Goal: Information Seeking & Learning: Understand process/instructions

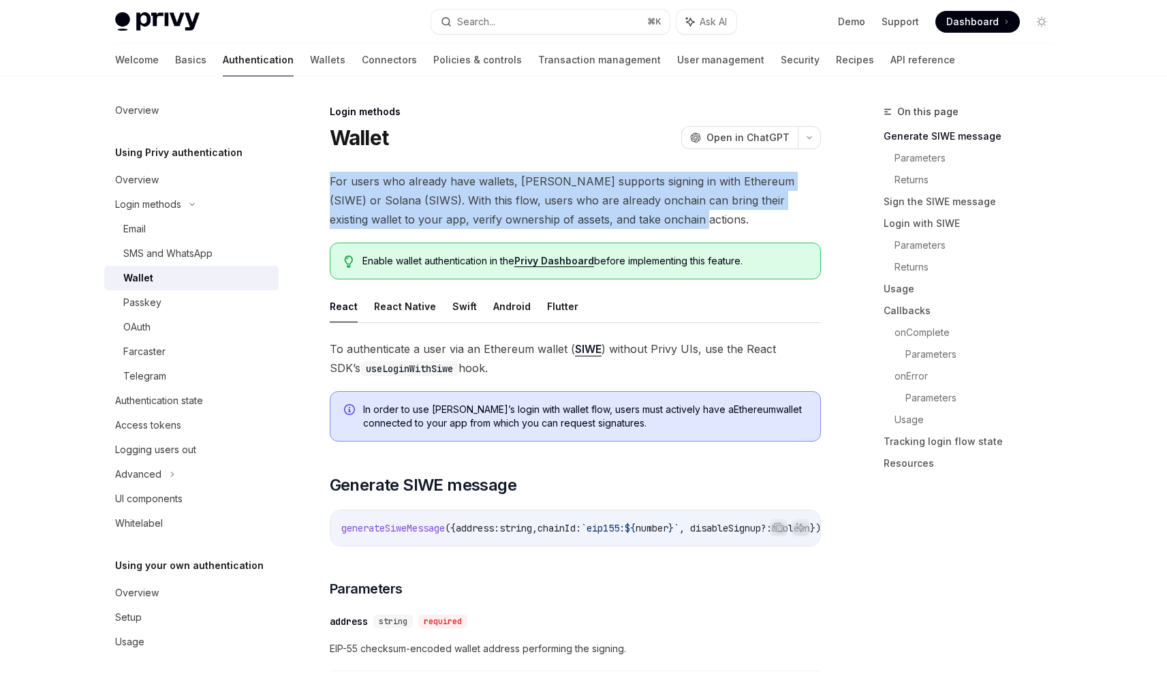
drag, startPoint x: 510, startPoint y: 162, endPoint x: 692, endPoint y: 221, distance: 191.3
click at [692, 221] on span "For users who already have wallets, Privy supports signing in with Ethereum (SI…" at bounding box center [575, 200] width 491 height 57
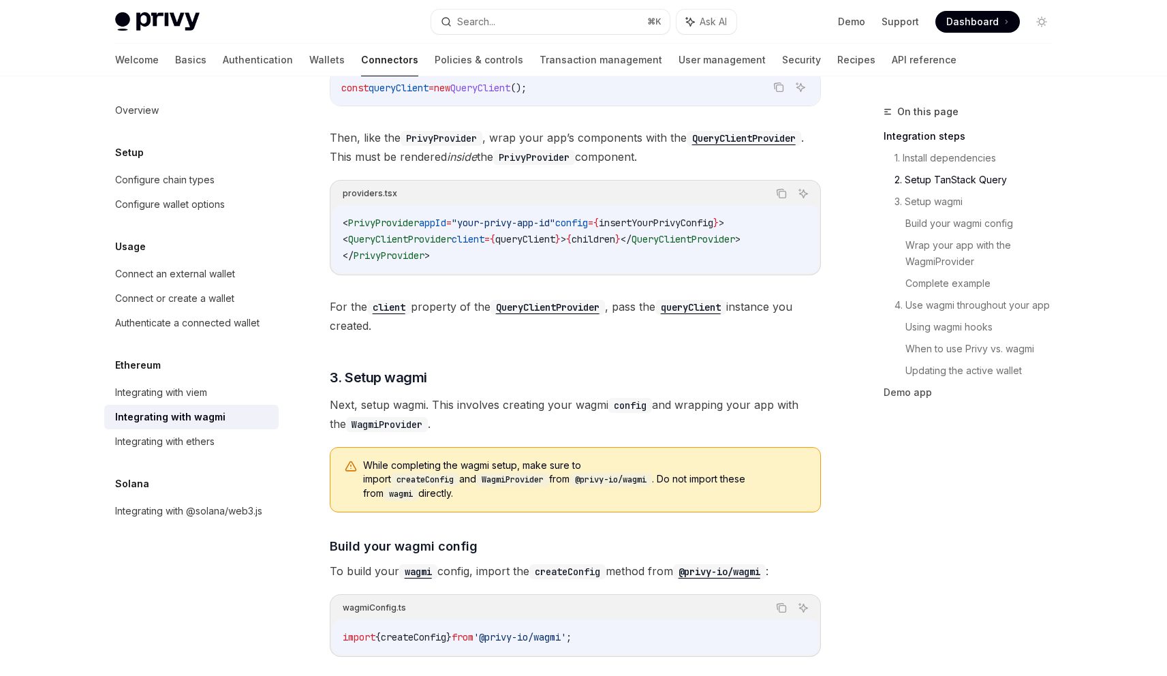
scroll to position [1099, 0]
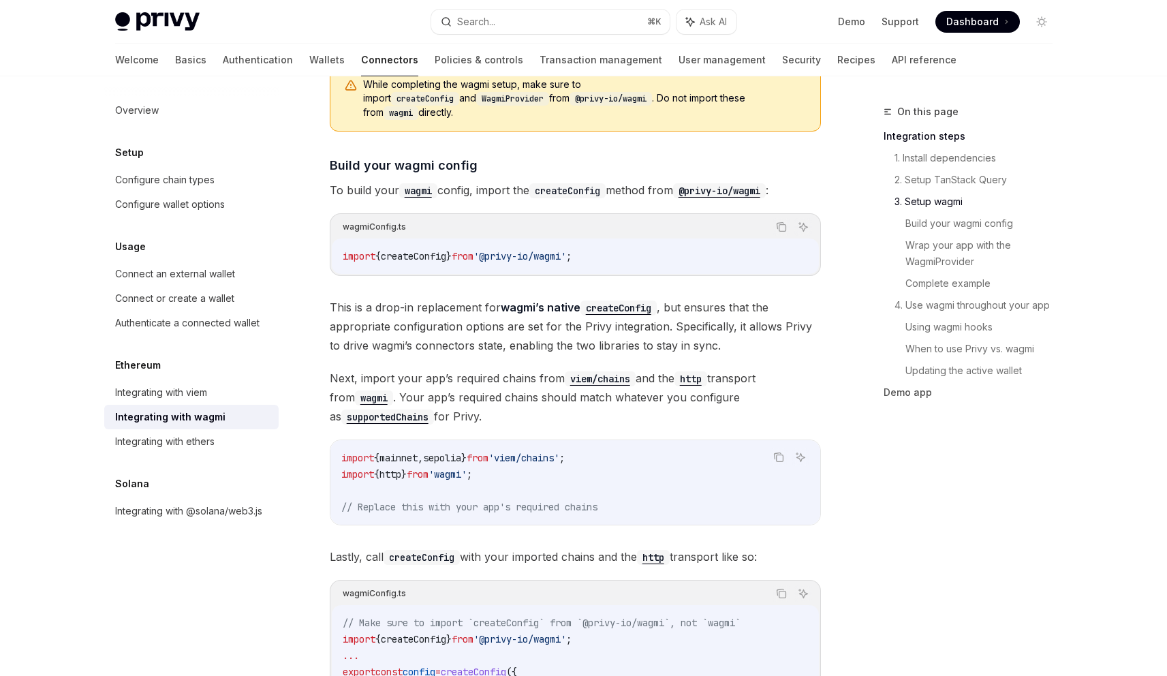
click at [437, 250] on span "createConfig" at bounding box center [413, 256] width 65 height 12
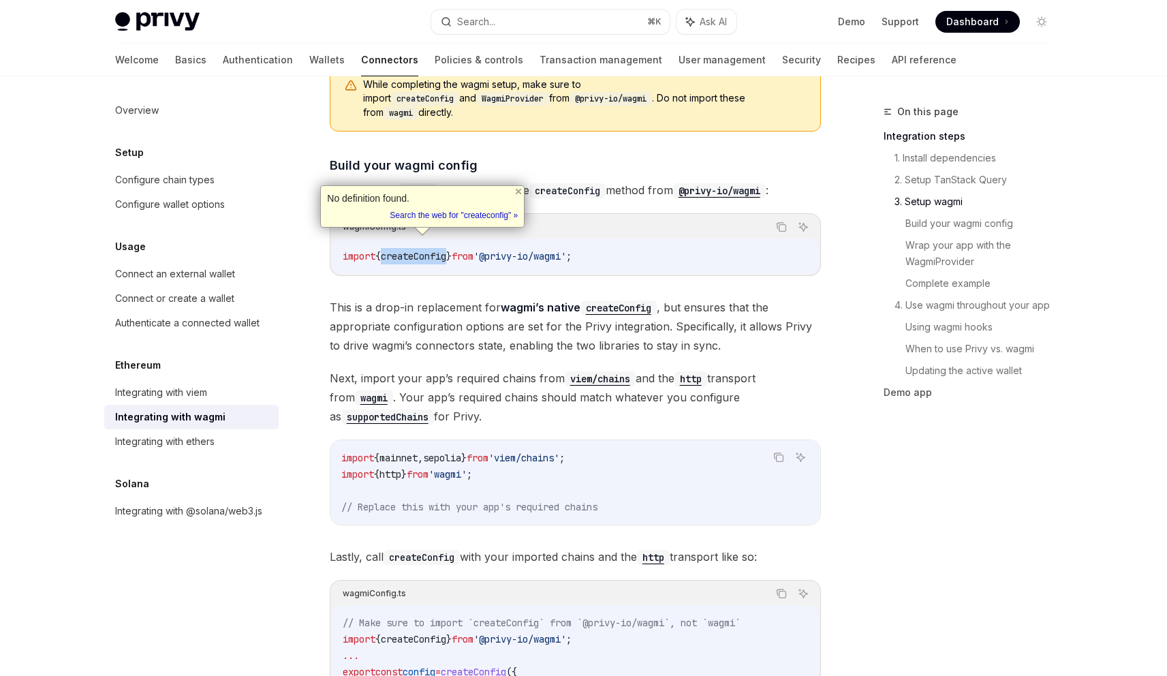
copy span "createConfig"
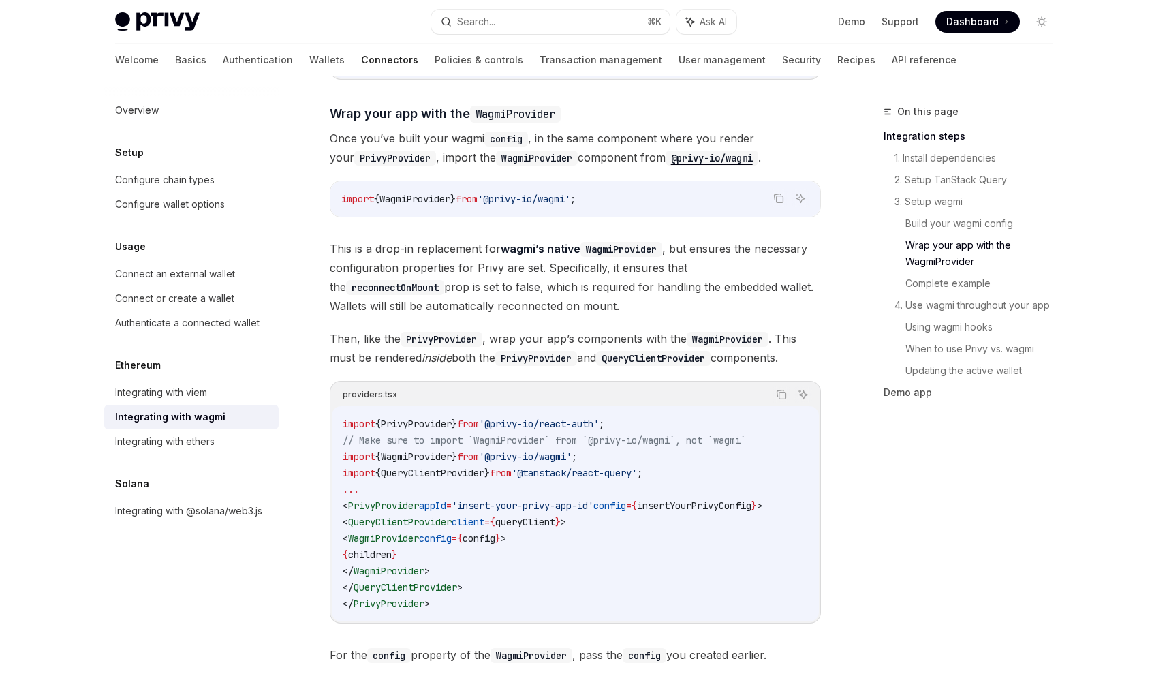
scroll to position [1843, 0]
click at [966, 341] on link "When to use Privy vs. wagmi" at bounding box center [984, 349] width 158 height 22
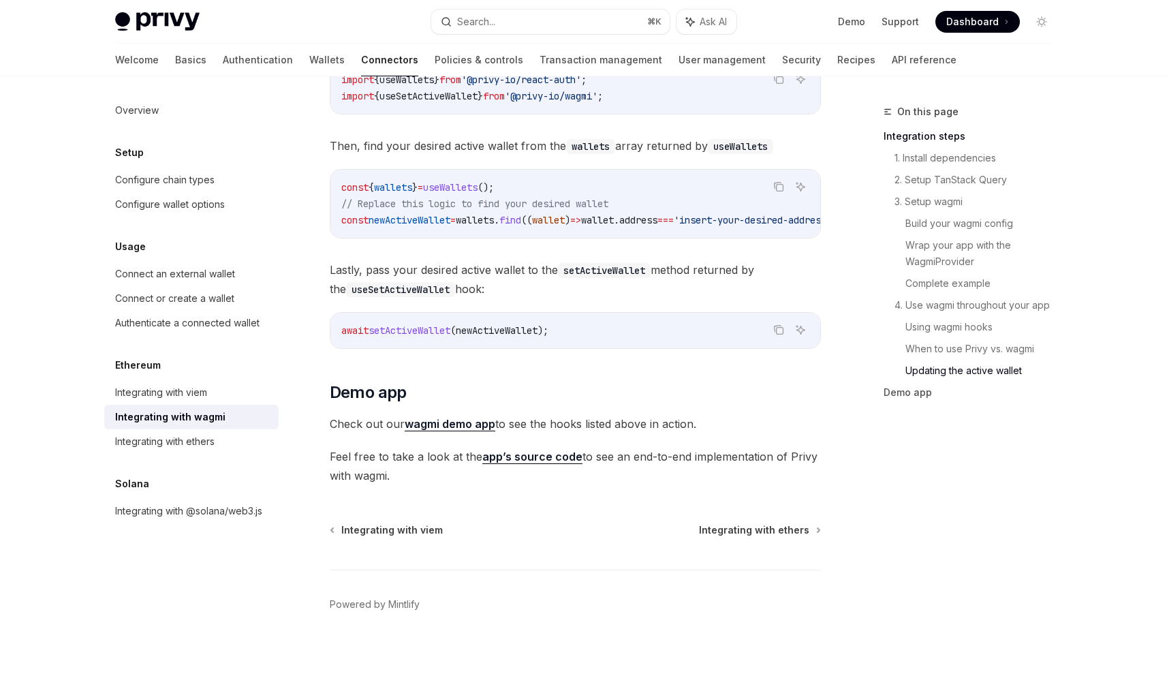
scroll to position [3836, 0]
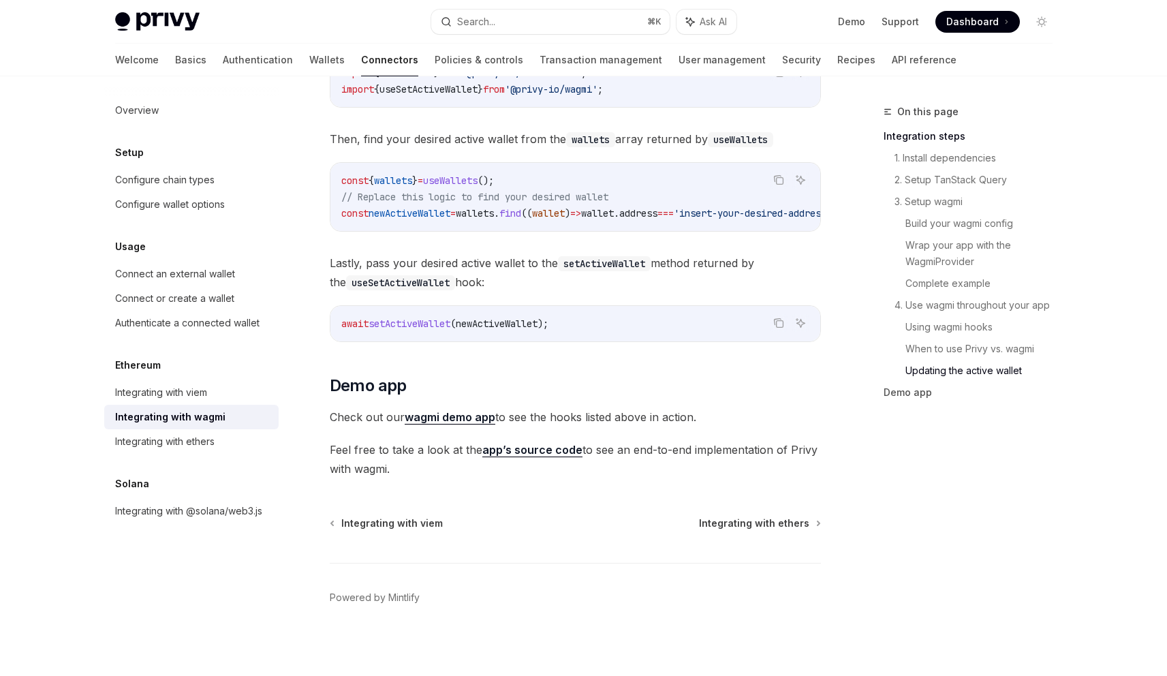
drag, startPoint x: 584, startPoint y: 228, endPoint x: 680, endPoint y: 227, distance: 96.0
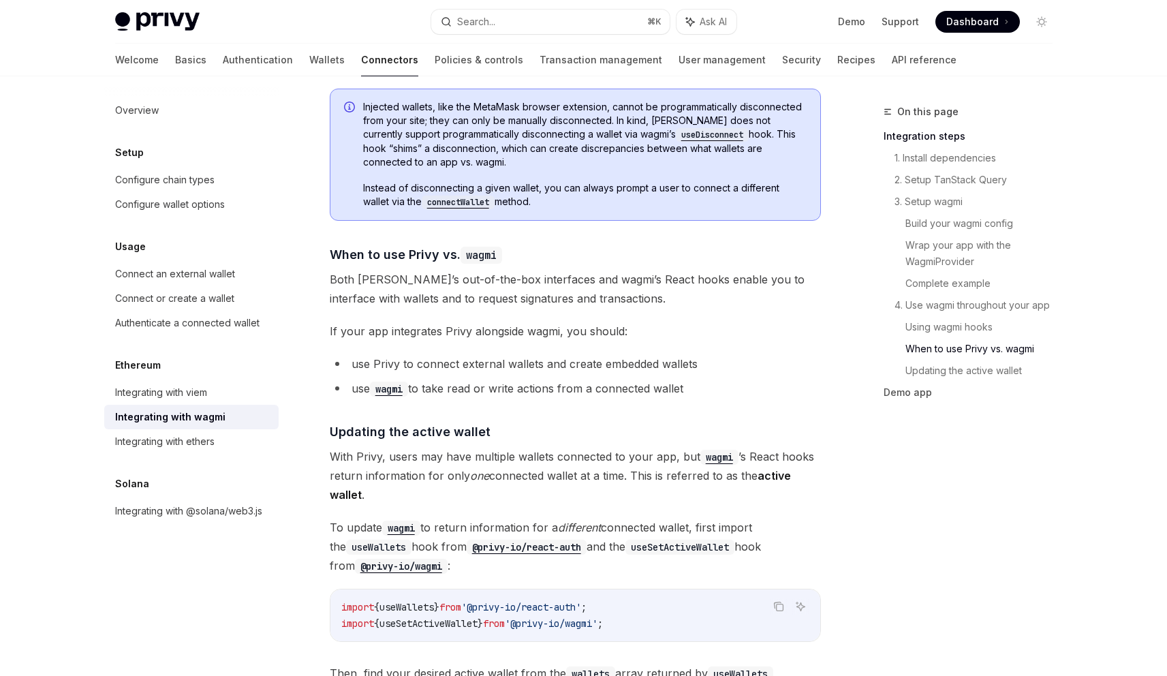
scroll to position [3299, 0]
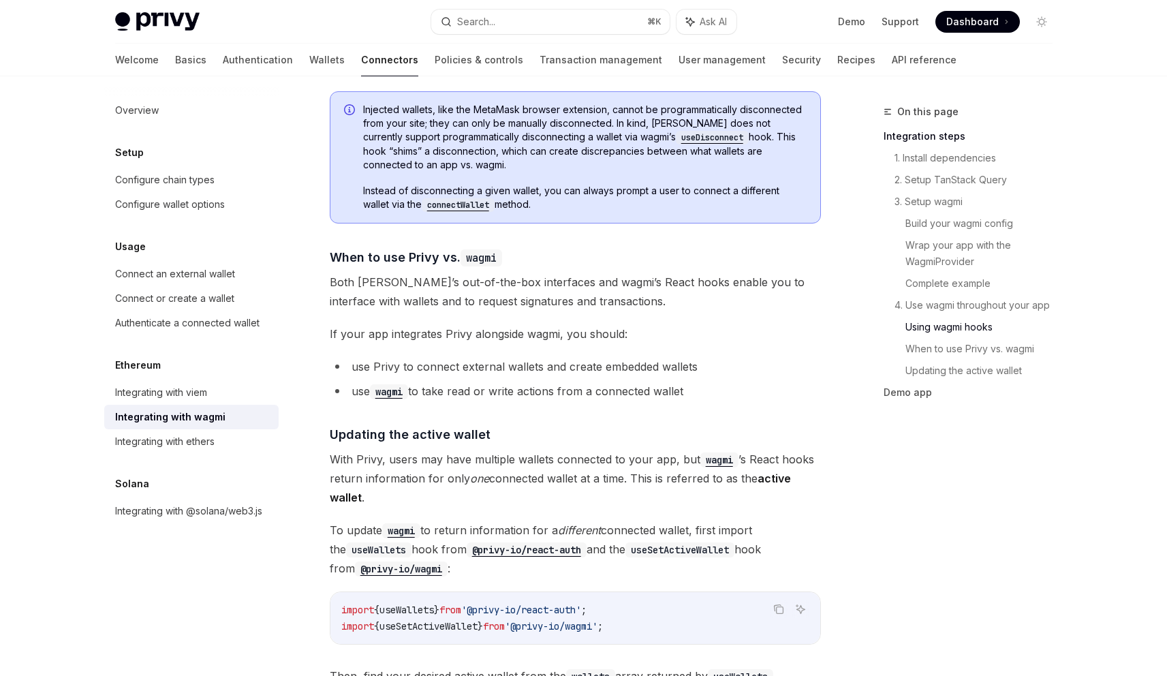
drag, startPoint x: 715, startPoint y: 387, endPoint x: 738, endPoint y: 321, distance: 70.2
click at [738, 324] on span "If your app integrates Privy alongside wagmi, you should:" at bounding box center [575, 333] width 491 height 19
drag, startPoint x: 726, startPoint y: 373, endPoint x: 811, endPoint y: 230, distance: 167.0
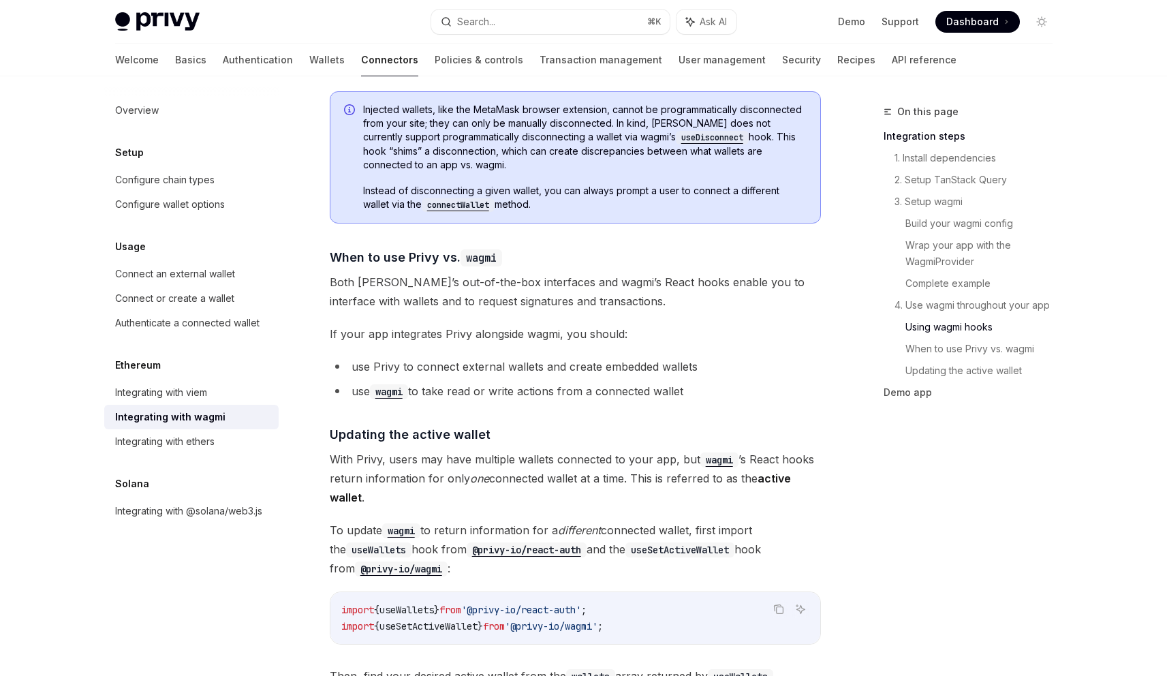
click at [627, 324] on span "If your app integrates Privy alongside wagmi, you should:" at bounding box center [575, 333] width 491 height 19
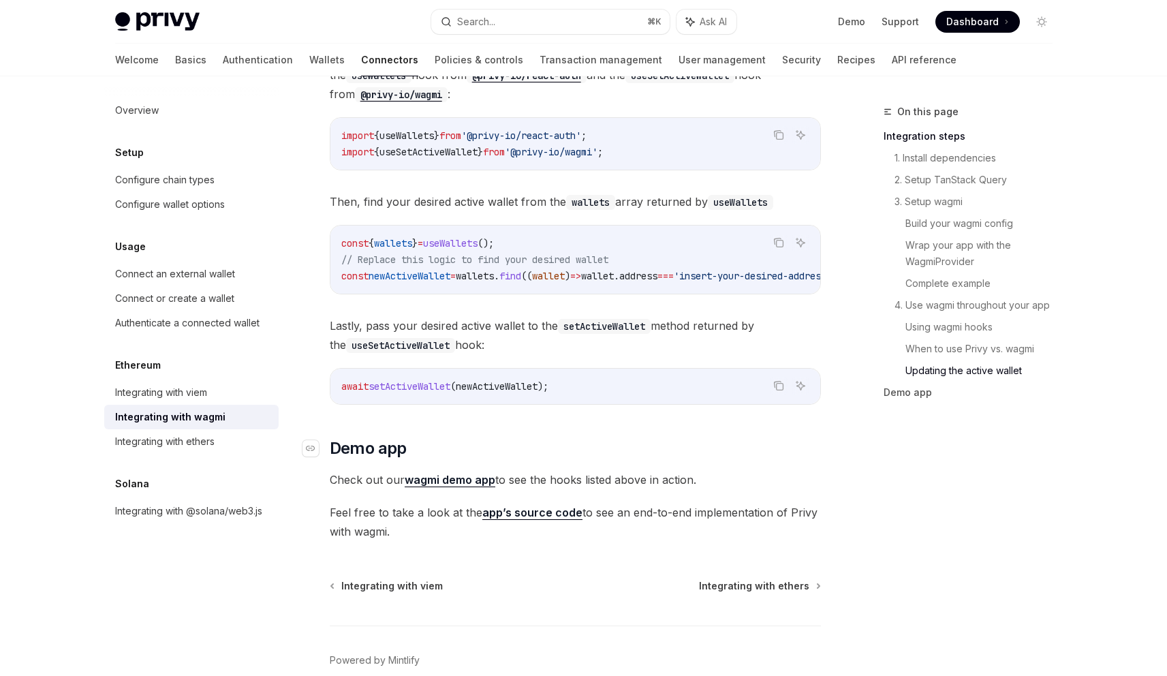
scroll to position [3836, 0]
